Goal: Information Seeking & Learning: Learn about a topic

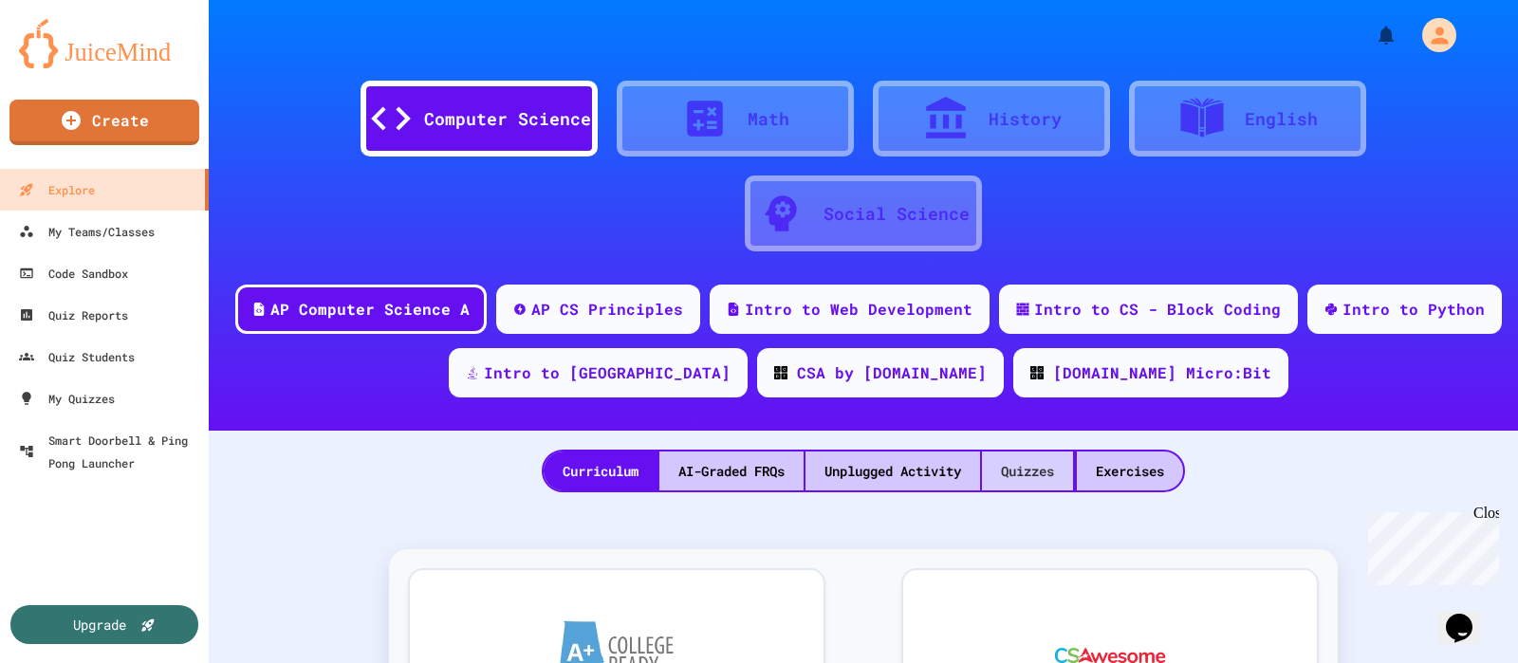
click at [1032, 474] on div "Quizzes" at bounding box center [1027, 471] width 91 height 39
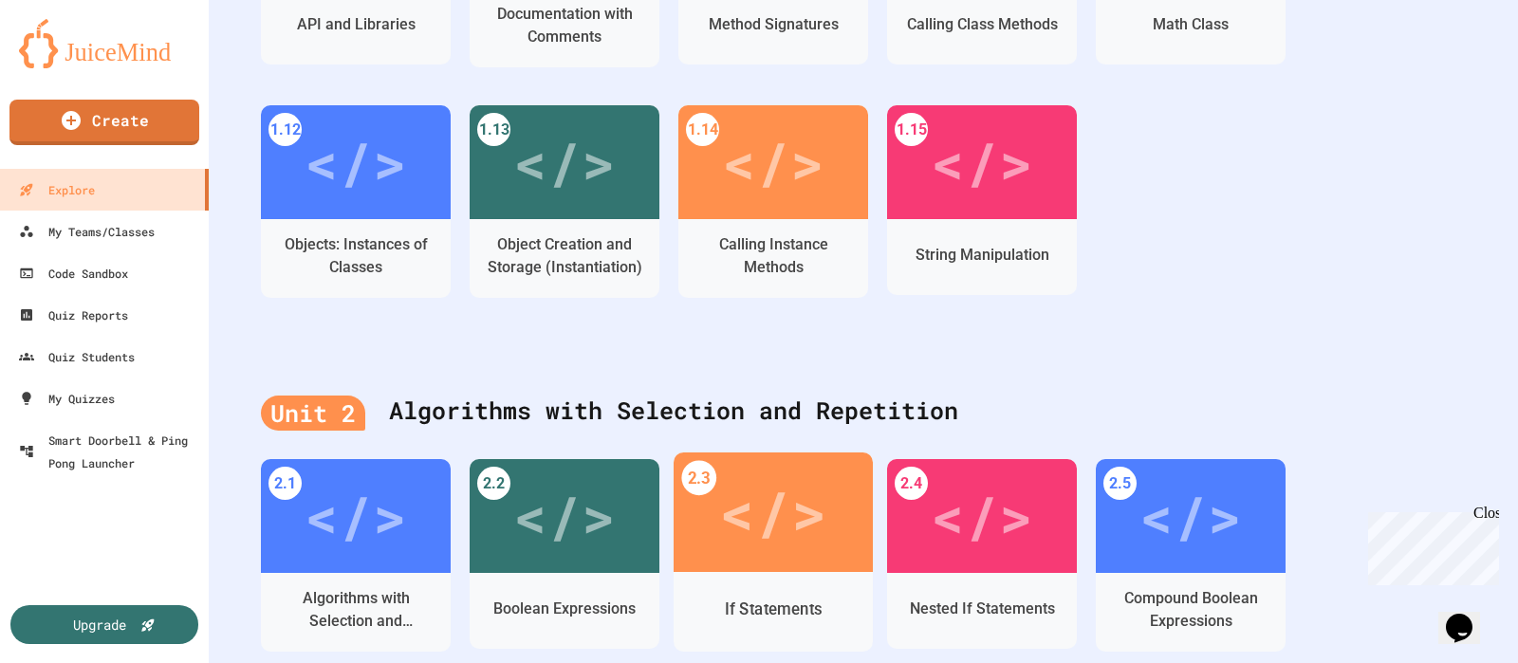
scroll to position [829, 0]
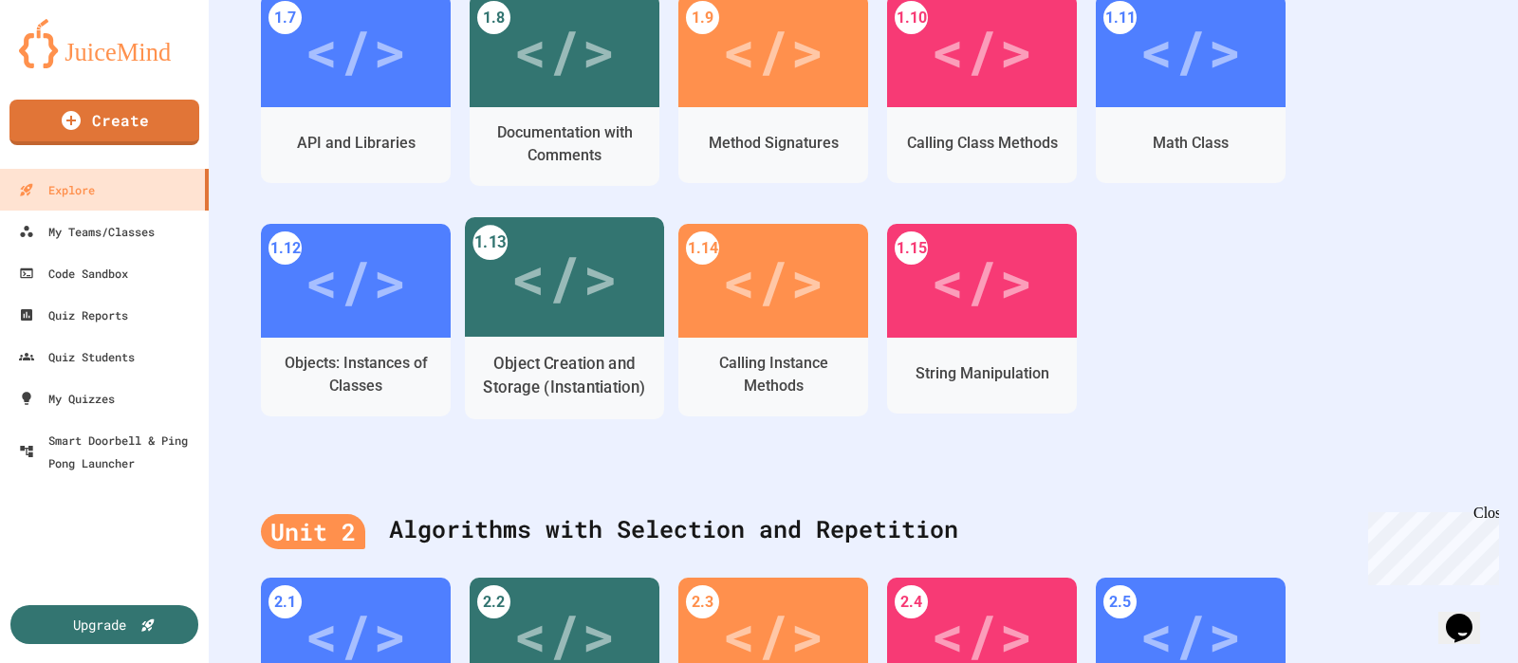
click at [565, 292] on div "</>" at bounding box center [564, 277] width 107 height 89
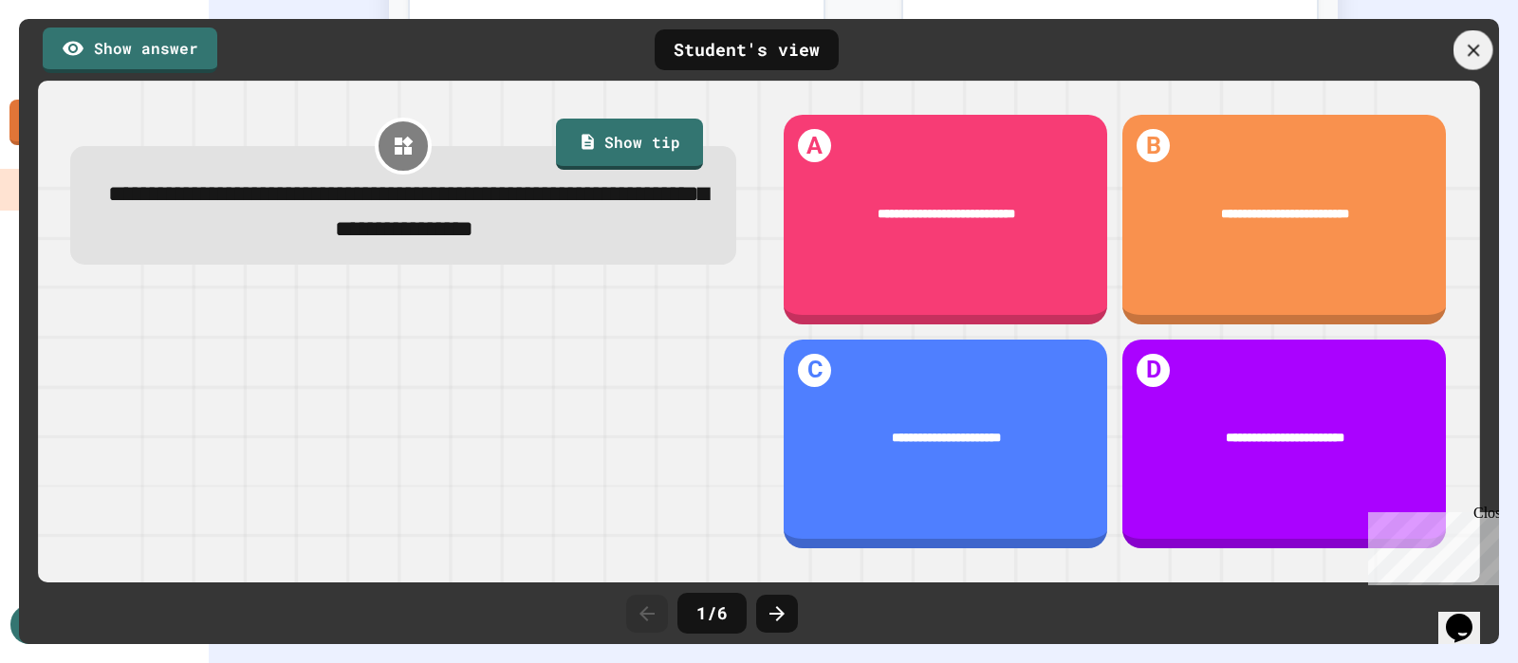
click at [1470, 53] on icon at bounding box center [1473, 50] width 12 height 12
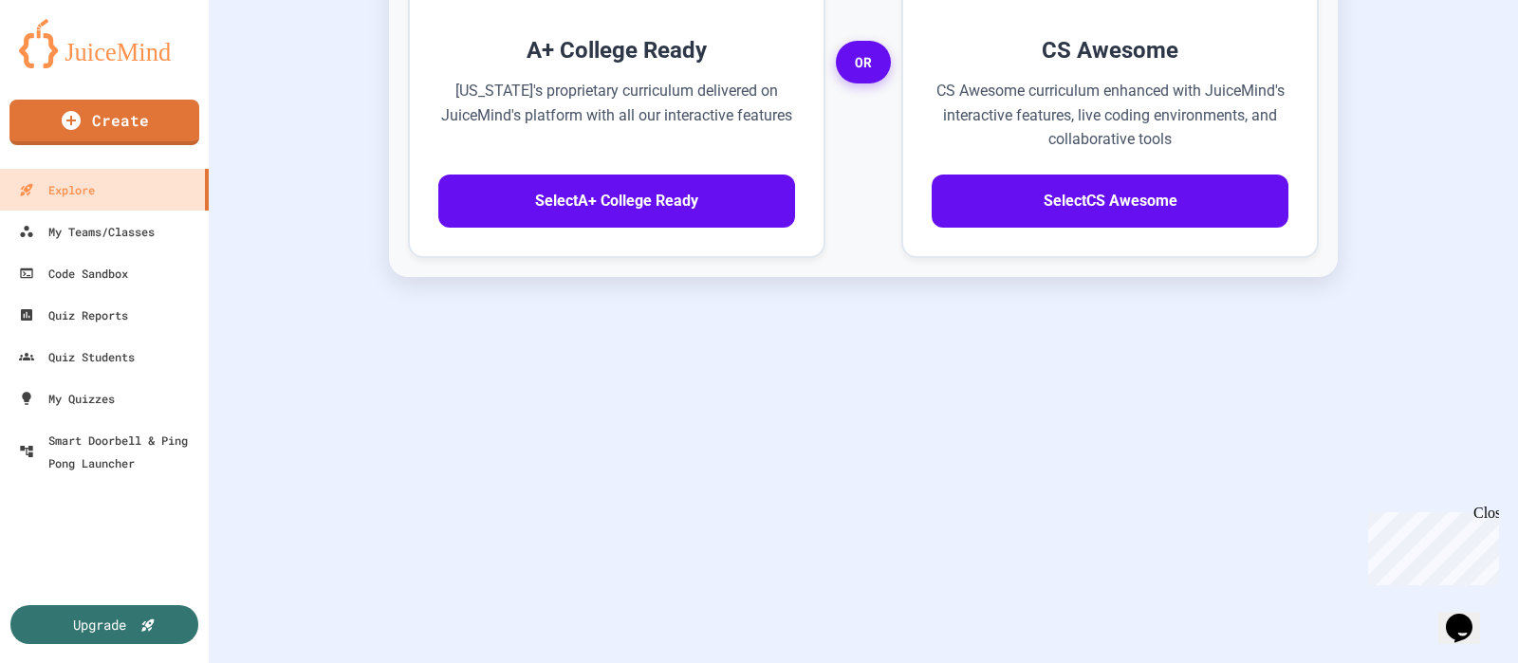
scroll to position [631, 0]
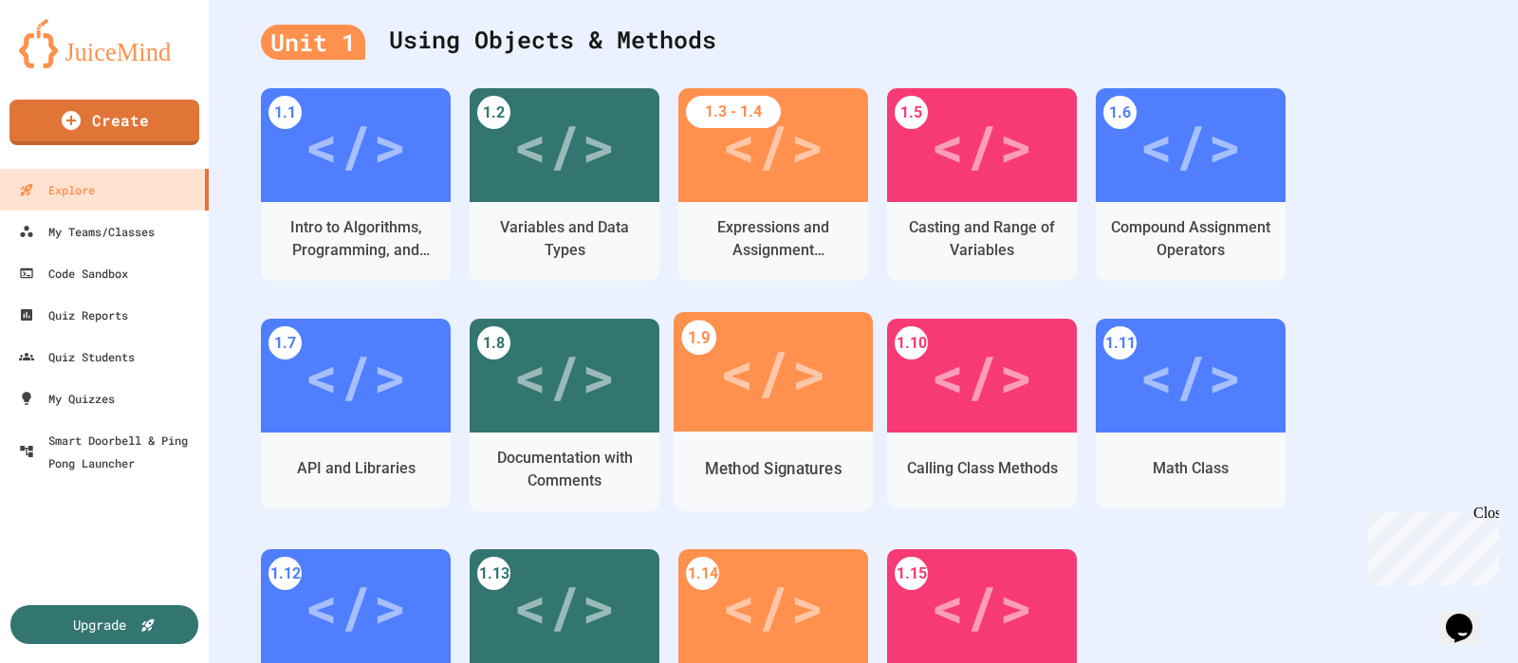
scroll to position [482, 0]
